Goal: Task Accomplishment & Management: Manage account settings

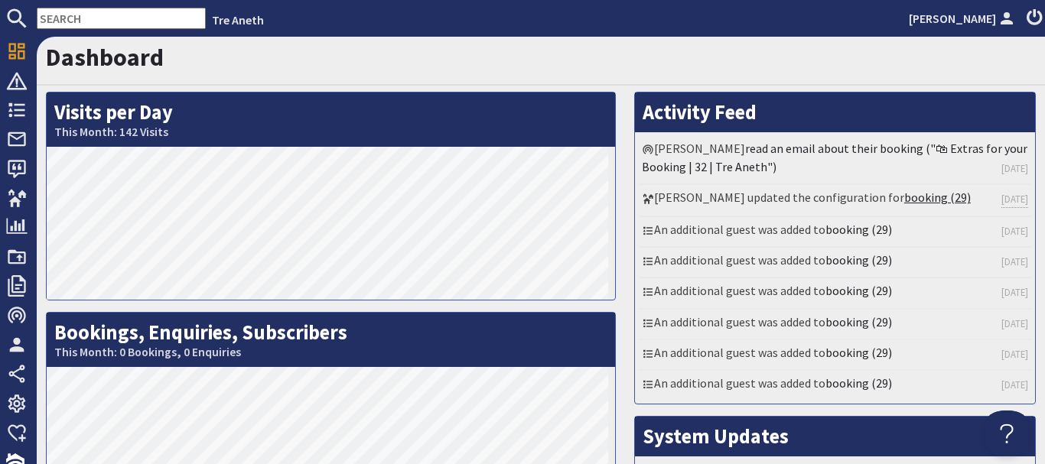
click at [926, 202] on link "booking (29)" at bounding box center [937, 197] width 67 height 15
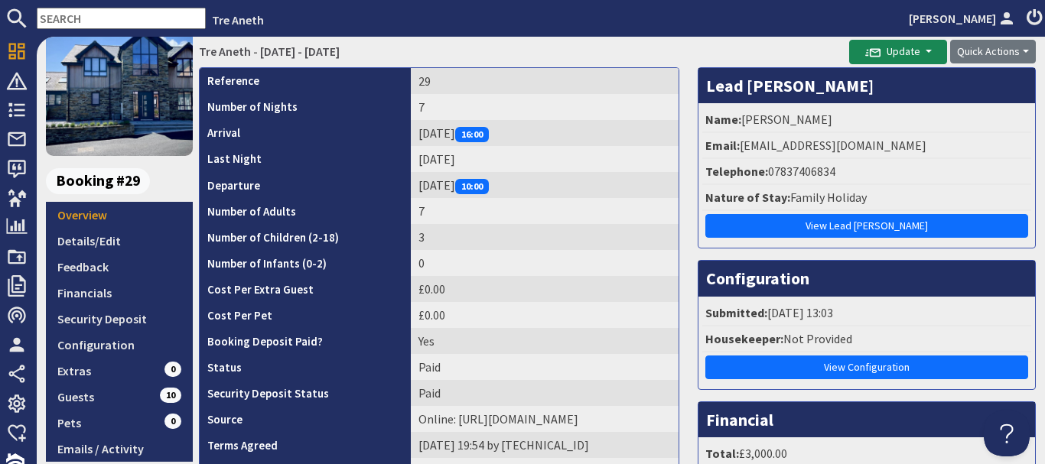
scroll to position [101, 0]
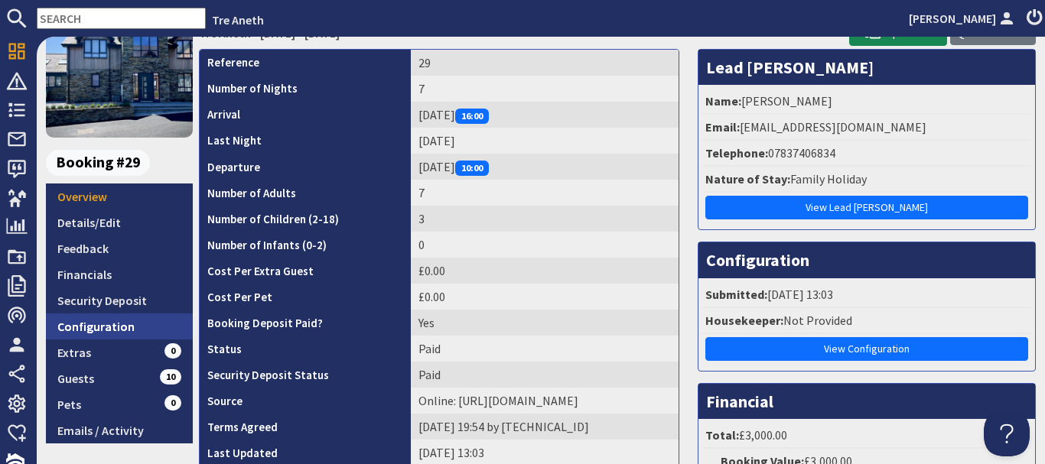
click at [104, 329] on link "Configuration" at bounding box center [119, 327] width 147 height 26
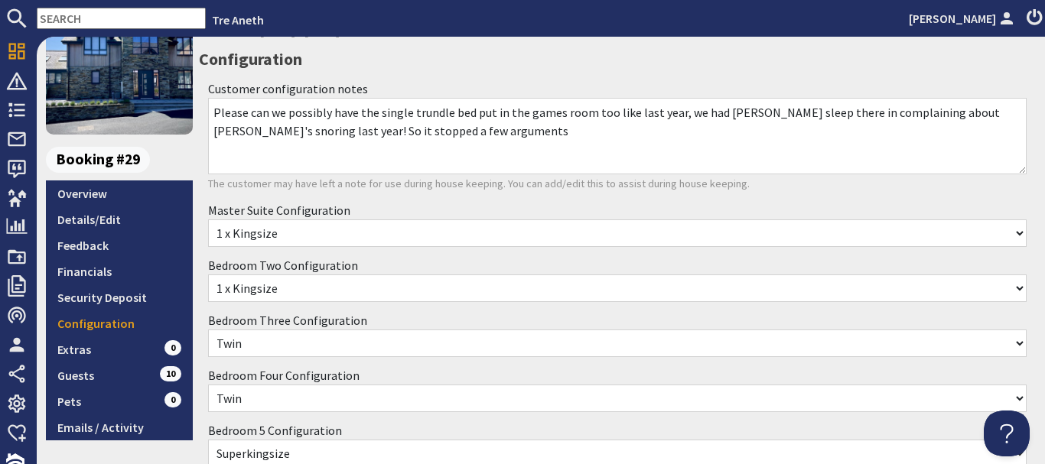
scroll to position [115, 0]
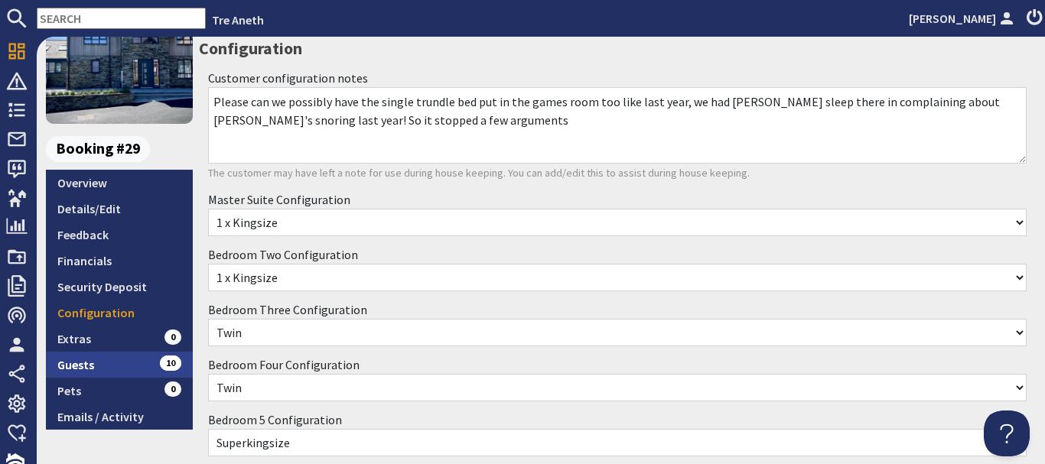
click at [140, 362] on link "Guests 10" at bounding box center [119, 365] width 147 height 26
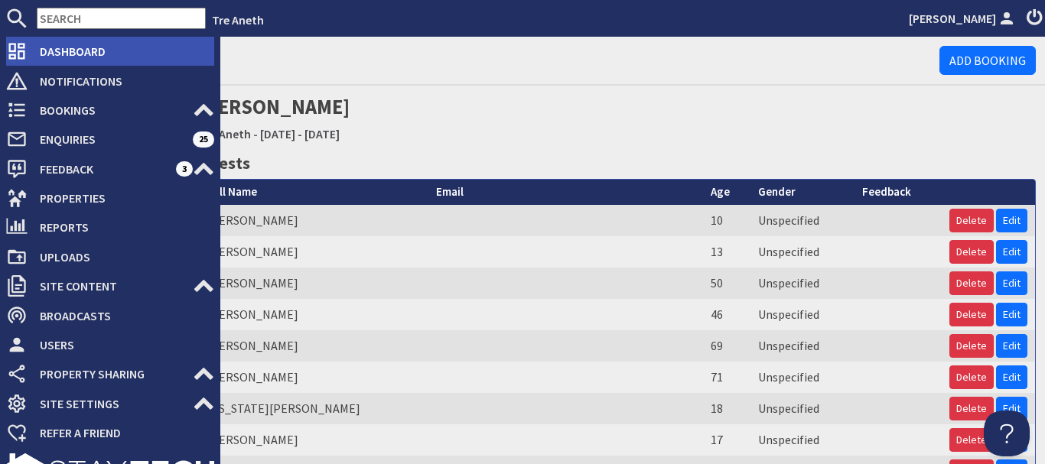
click at [57, 55] on span "Dashboard" at bounding box center [121, 51] width 187 height 24
